Goal: Information Seeking & Learning: Learn about a topic

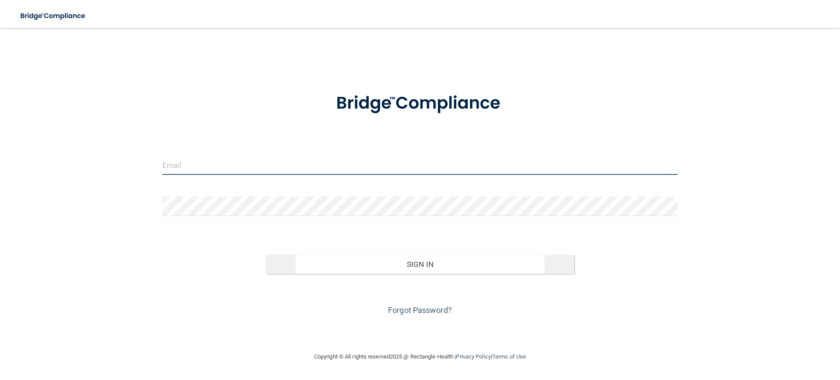
type input "[EMAIL_ADDRESS][DOMAIN_NAME]"
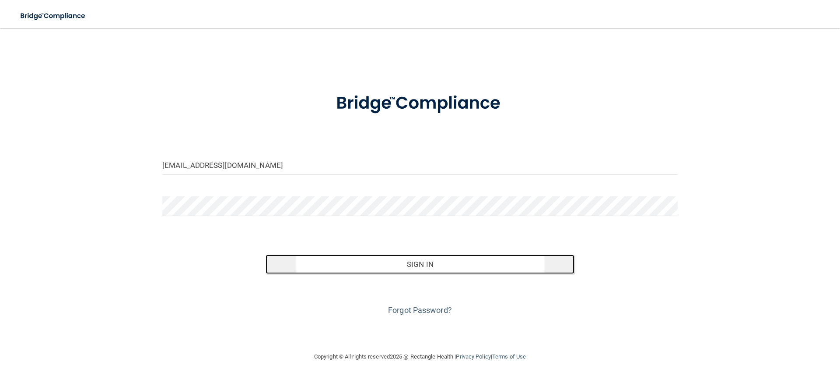
click at [366, 260] on button "Sign In" at bounding box center [420, 263] width 309 height 19
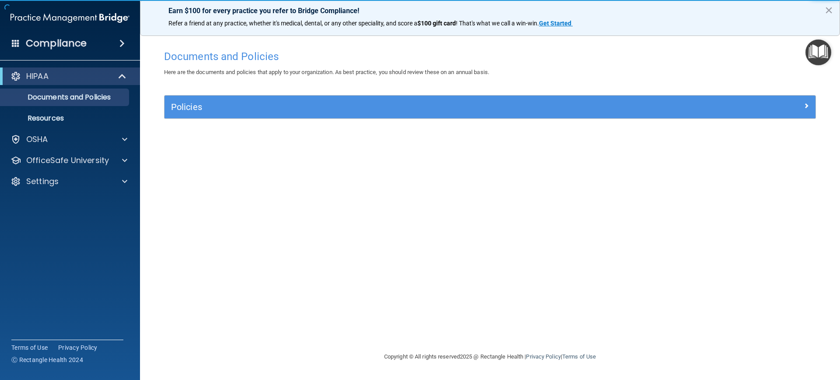
click at [112, 43] on div "Compliance" at bounding box center [70, 43] width 140 height 19
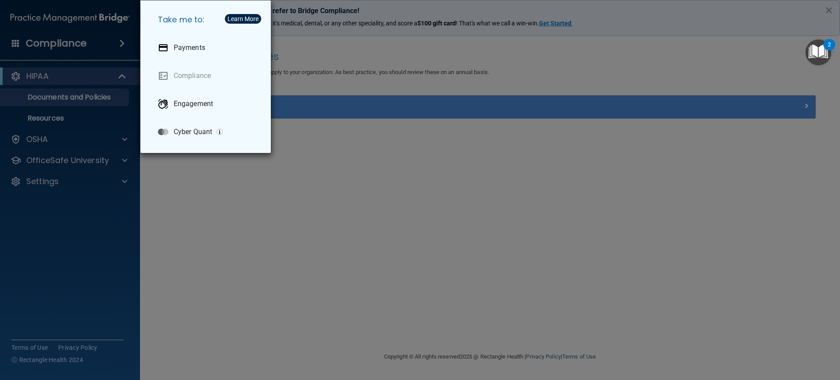
click at [309, 91] on div "Take me to: Payments Compliance Engagement Cyber Quant" at bounding box center [420, 190] width 840 height 380
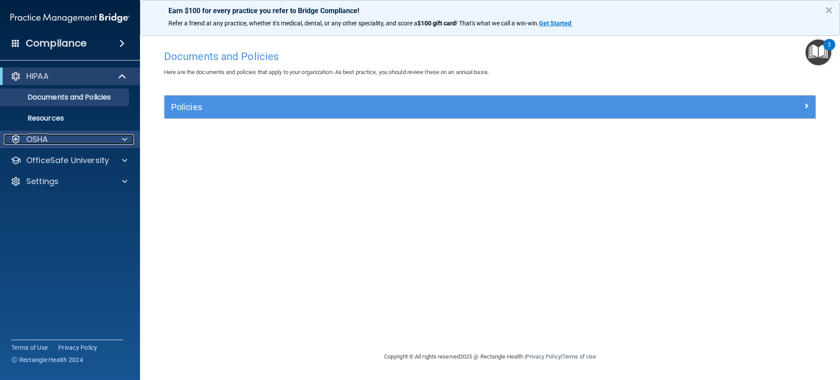
click at [105, 138] on div "OSHA" at bounding box center [58, 139] width 109 height 11
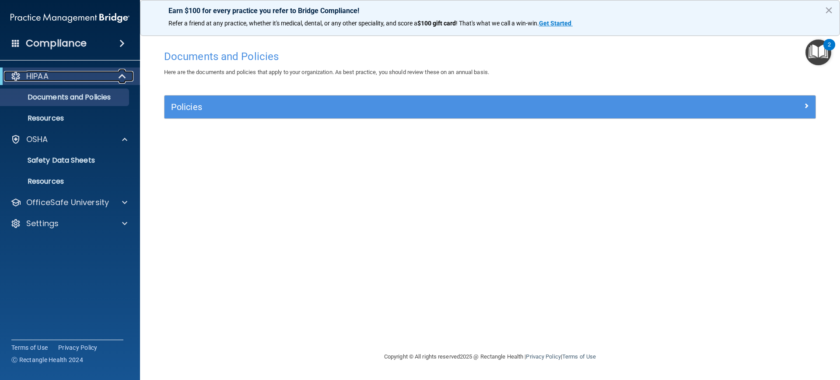
click at [122, 80] on span at bounding box center [123, 76] width 7 height 11
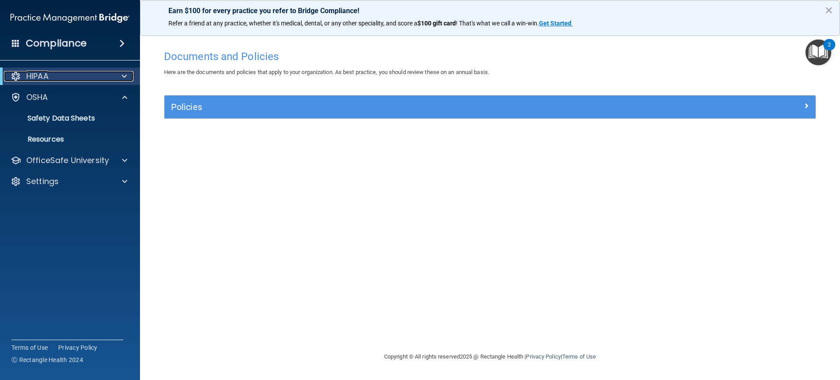
click at [123, 80] on span at bounding box center [124, 76] width 5 height 11
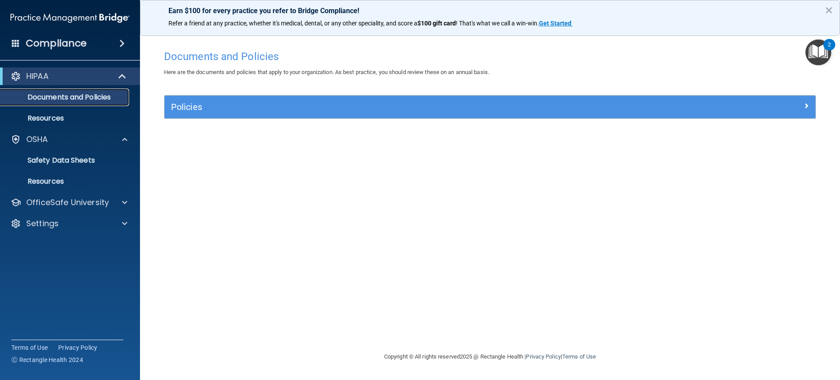
click at [107, 91] on link "Documents and Policies" at bounding box center [60, 97] width 138 height 18
click at [817, 54] on img "Open Resource Center, 2 new notifications" at bounding box center [819, 52] width 26 height 26
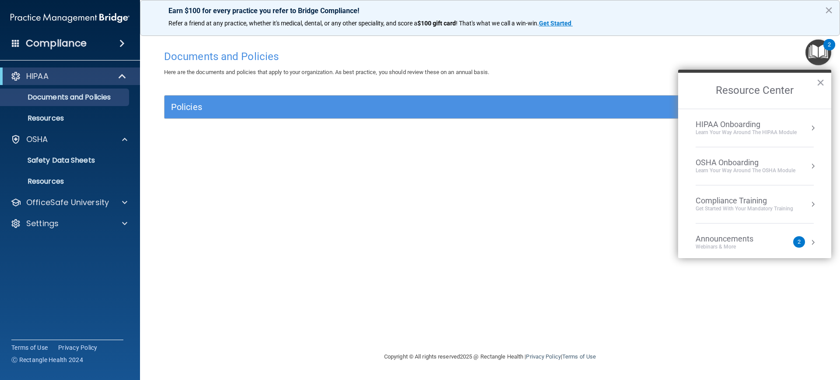
click at [749, 133] on div "Learn Your Way around the HIPAA module" at bounding box center [746, 132] width 101 height 7
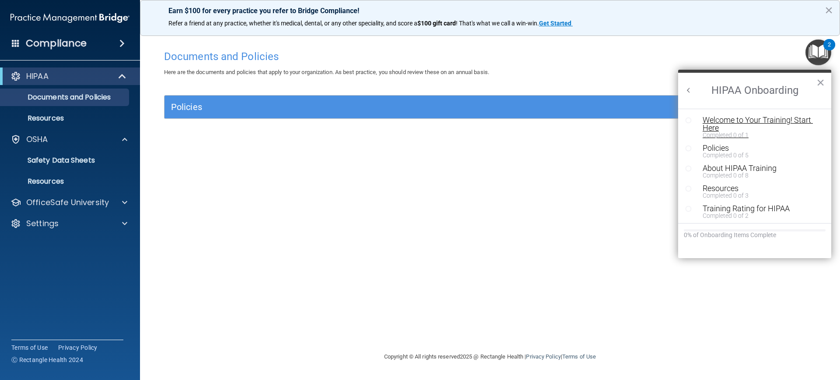
click at [728, 124] on div "Welcome to Your Training! Start Here" at bounding box center [758, 124] width 111 height 16
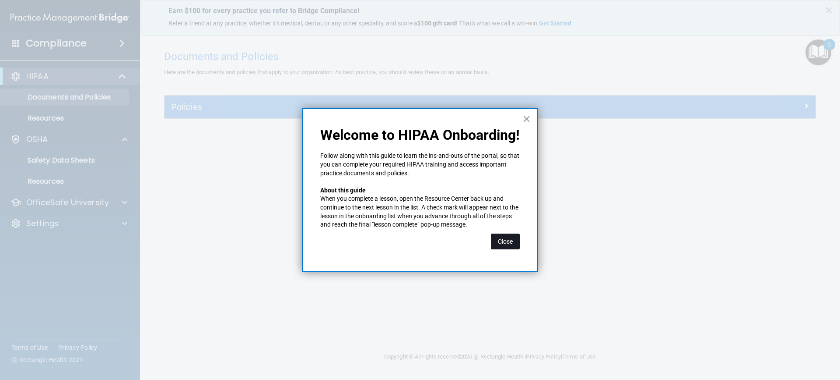
click at [508, 240] on button "Close" at bounding box center [505, 241] width 29 height 16
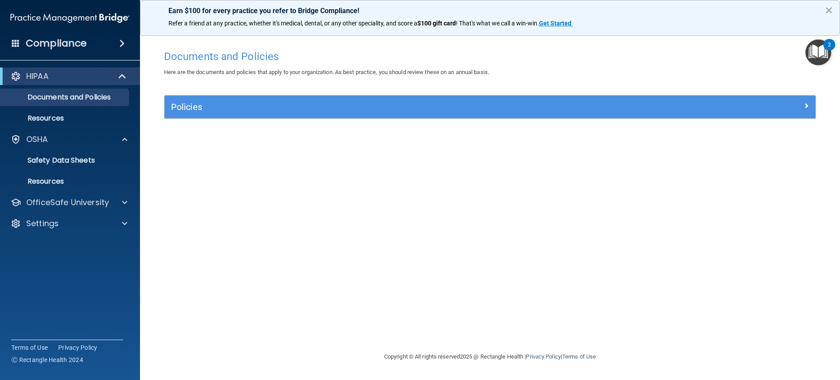
click at [818, 55] on img "Open Resource Center, 2 new notifications" at bounding box center [819, 52] width 26 height 26
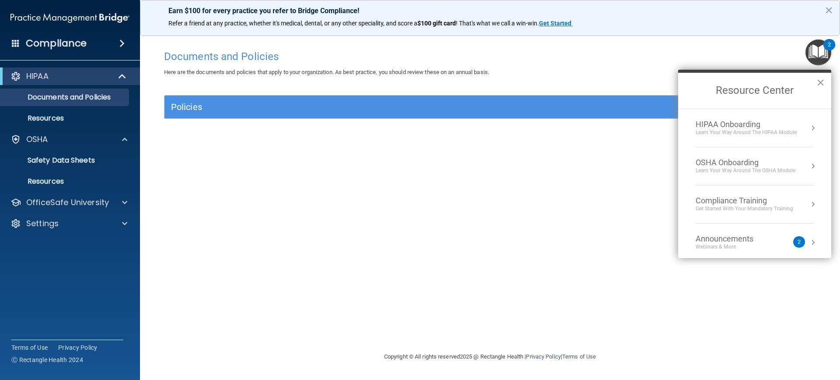
click at [523, 138] on div "Documents and Policies Here are the documents and policies that apply to your o…" at bounding box center [490, 199] width 665 height 306
click at [70, 116] on p "Resources" at bounding box center [66, 118] width 120 height 9
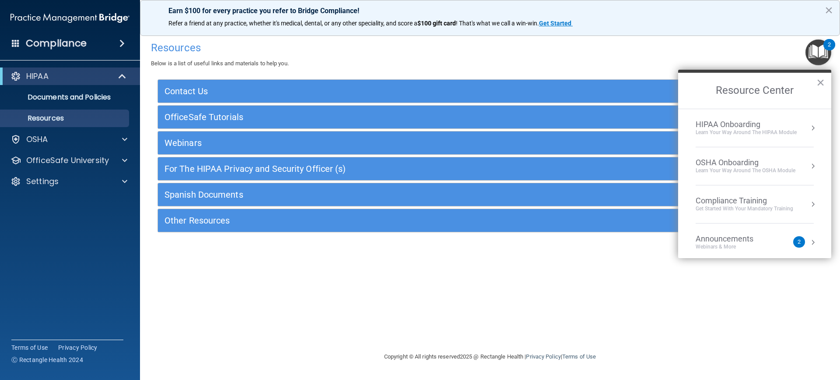
click at [760, 127] on div "HIPAA Onboarding" at bounding box center [746, 125] width 101 height 10
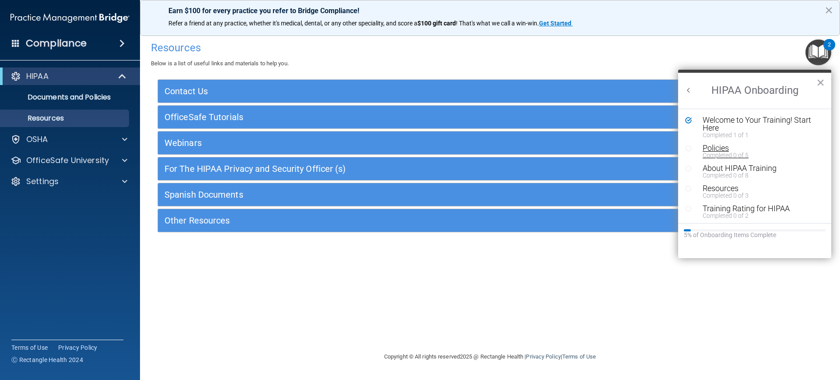
click at [716, 153] on div "Completed 0 of 5" at bounding box center [758, 155] width 111 height 6
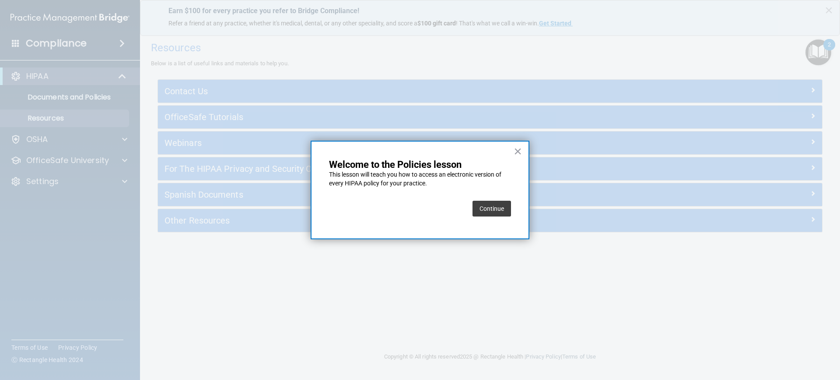
click at [498, 207] on button "Continue" at bounding box center [492, 208] width 39 height 16
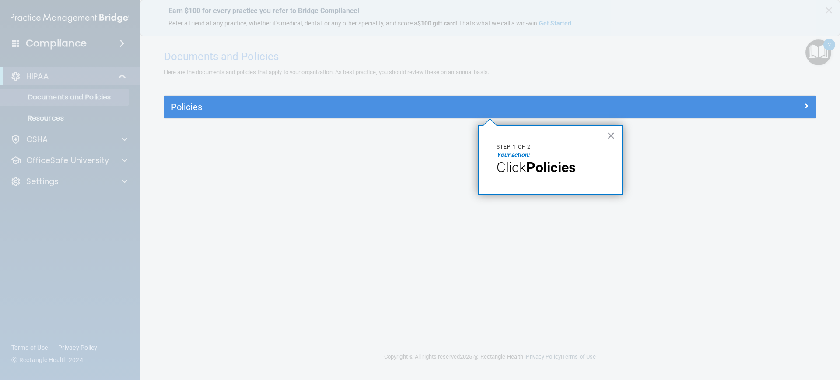
click at [550, 178] on div "× Step 1 of 2 Your action: Click Policies" at bounding box center [550, 160] width 144 height 70
click at [612, 138] on button "×" at bounding box center [611, 135] width 8 height 14
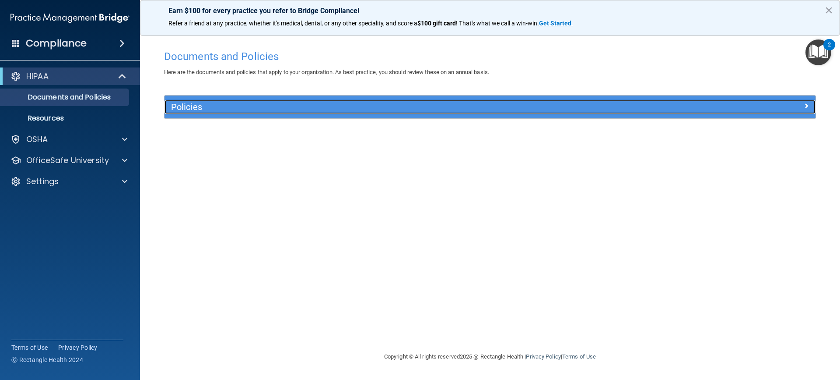
click at [801, 106] on div at bounding box center [734, 105] width 163 height 11
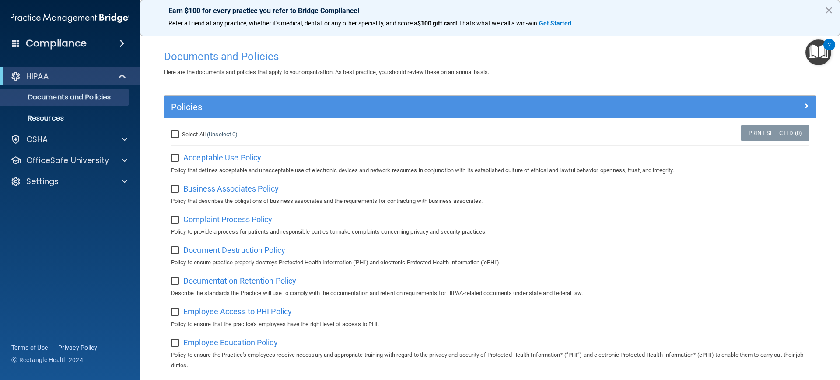
click at [177, 159] on input "checkbox" at bounding box center [176, 158] width 10 height 7
click at [177, 158] on input "checkbox" at bounding box center [176, 158] width 10 height 7
checkbox input "false"
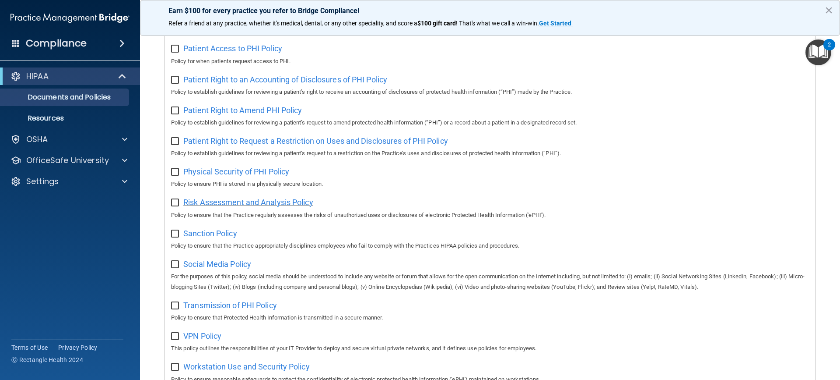
scroll to position [499, 0]
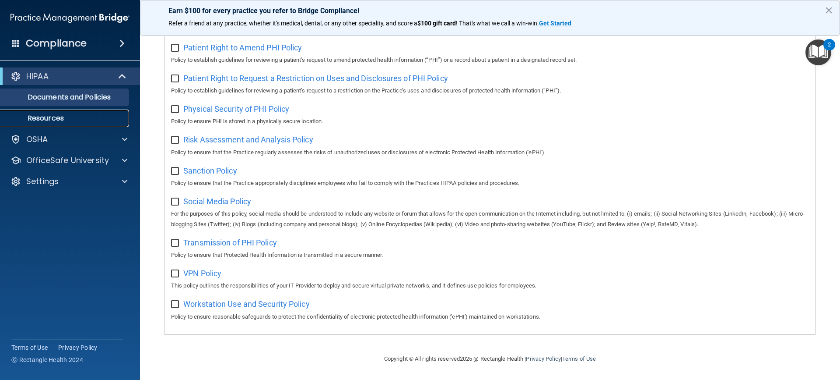
click at [60, 119] on p "Resources" at bounding box center [66, 118] width 120 height 9
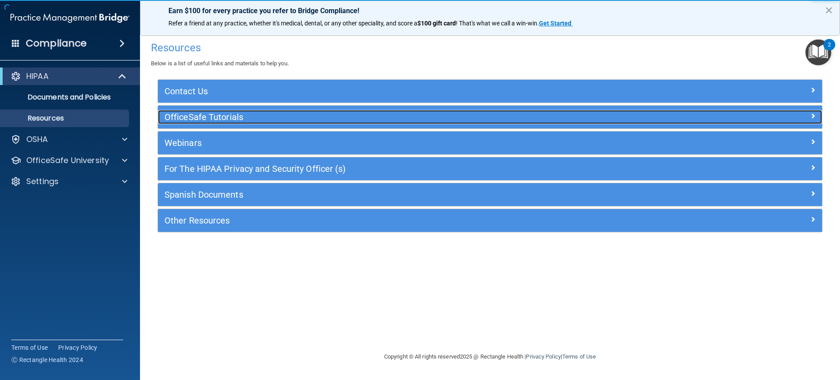
click at [224, 113] on h5 "OfficeSafe Tutorials" at bounding box center [407, 117] width 485 height 10
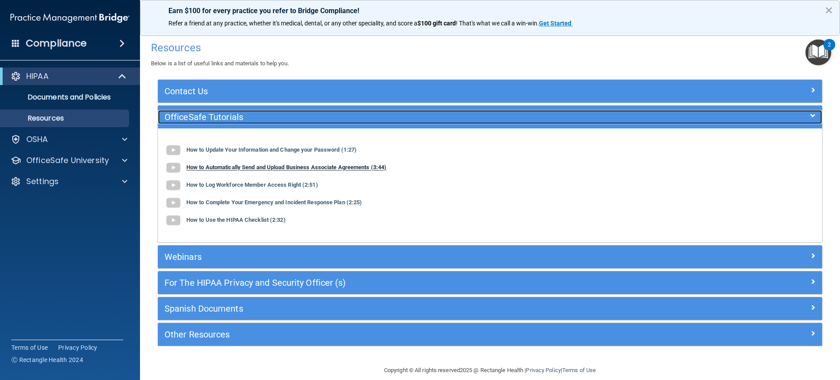
scroll to position [11, 0]
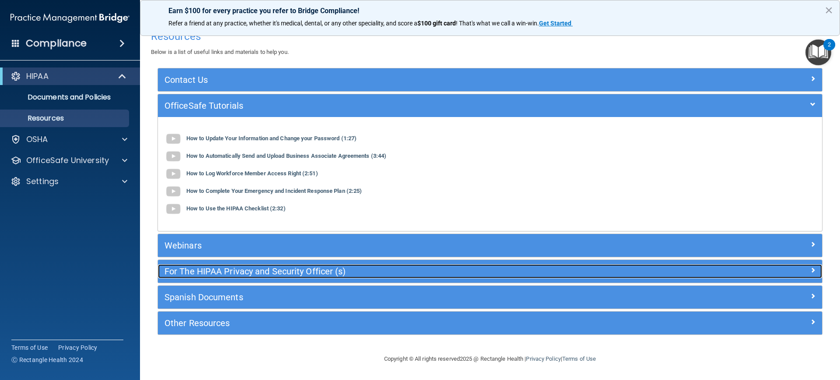
click at [211, 272] on h5 "For The HIPAA Privacy and Security Officer (s)" at bounding box center [407, 271] width 485 height 10
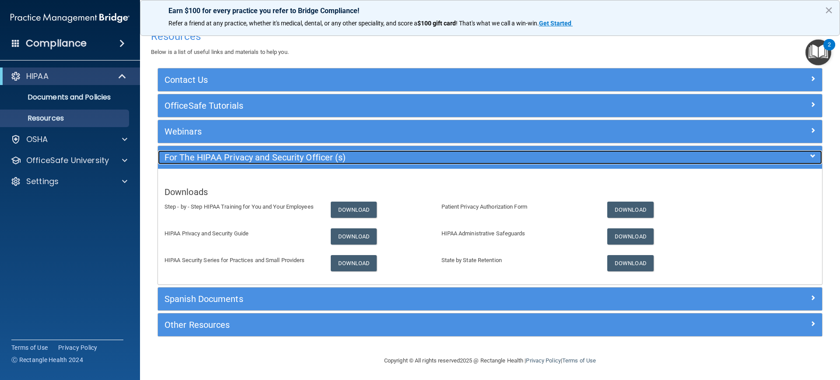
scroll to position [24, 0]
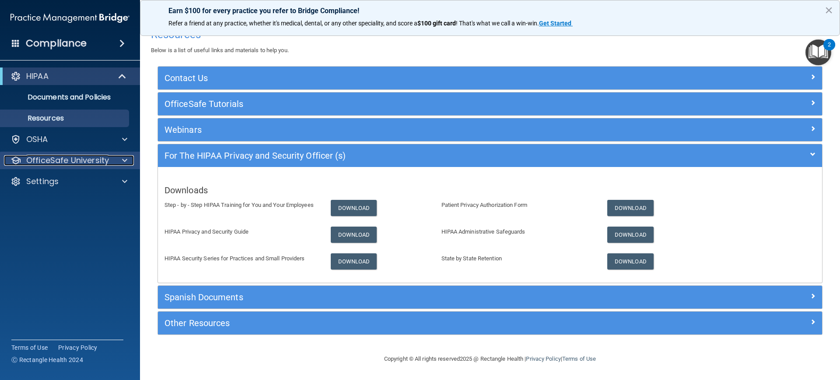
click at [117, 155] on div at bounding box center [124, 160] width 22 height 11
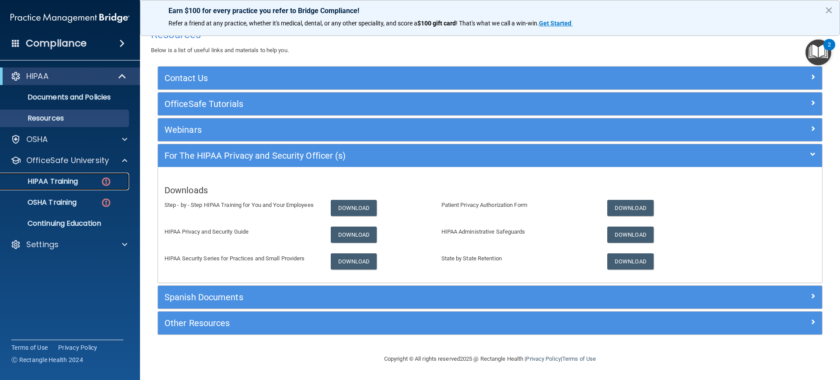
click at [79, 182] on div "HIPAA Training" at bounding box center [66, 181] width 120 height 9
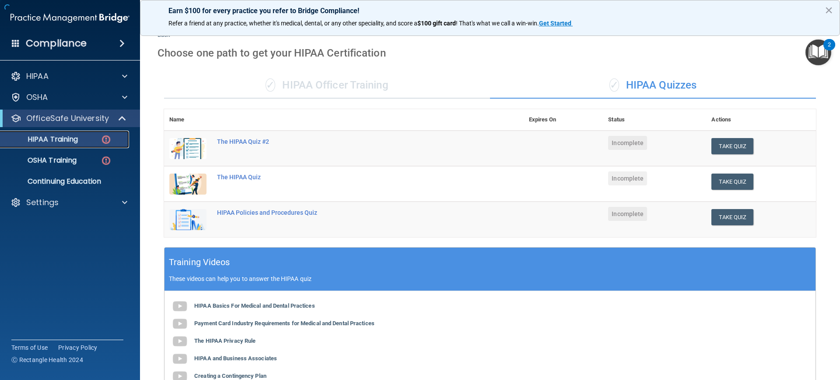
scroll to position [234, 0]
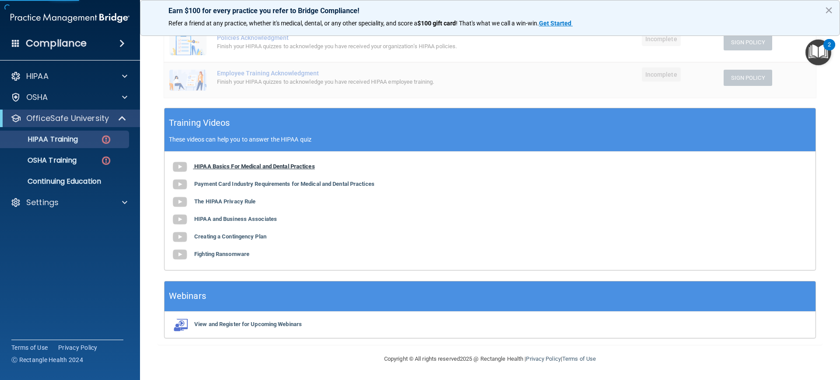
click at [241, 168] on b "HIPAA Basics For Medical and Dental Practices" at bounding box center [254, 166] width 121 height 7
click at [104, 143] on img at bounding box center [106, 139] width 11 height 11
